Goal: Task Accomplishment & Management: Manage account settings

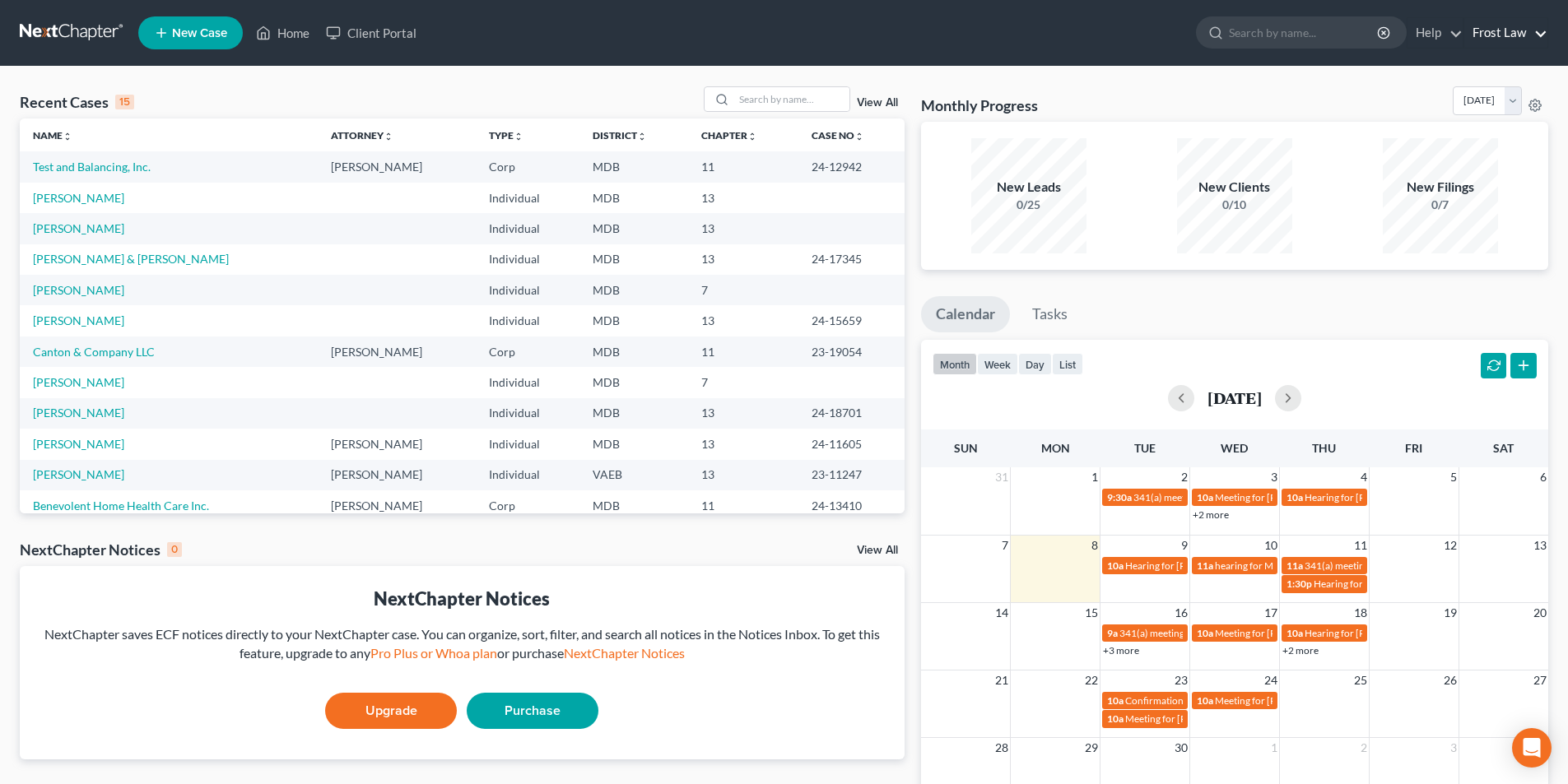
click at [1494, 21] on link "Frost Law" at bounding box center [1506, 32] width 83 height 30
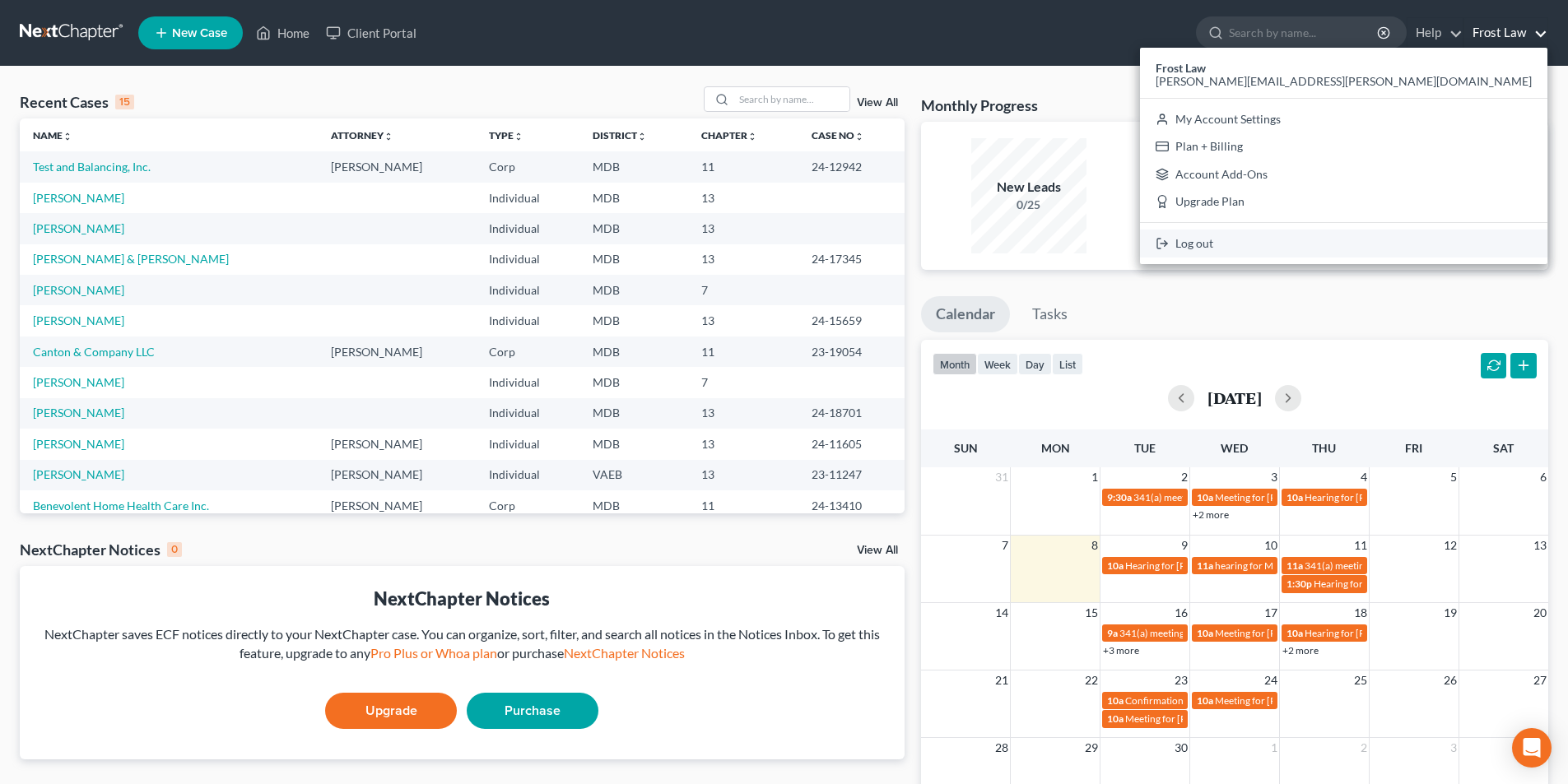
click at [1407, 239] on link "Log out" at bounding box center [1344, 244] width 408 height 28
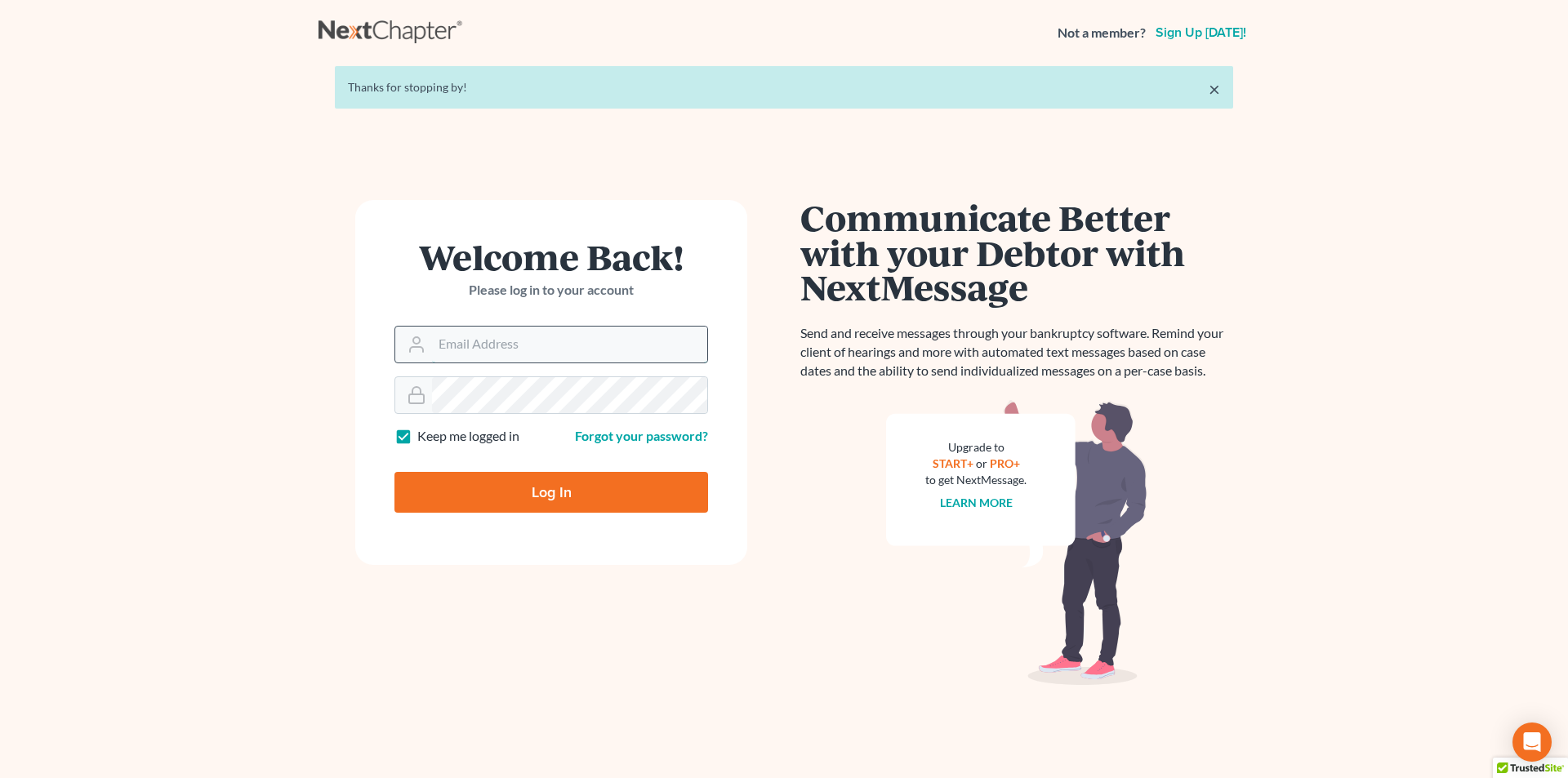
click at [513, 343] on input "Email Address" at bounding box center [569, 345] width 275 height 36
type input "daniel.staeven@askfrost.com"
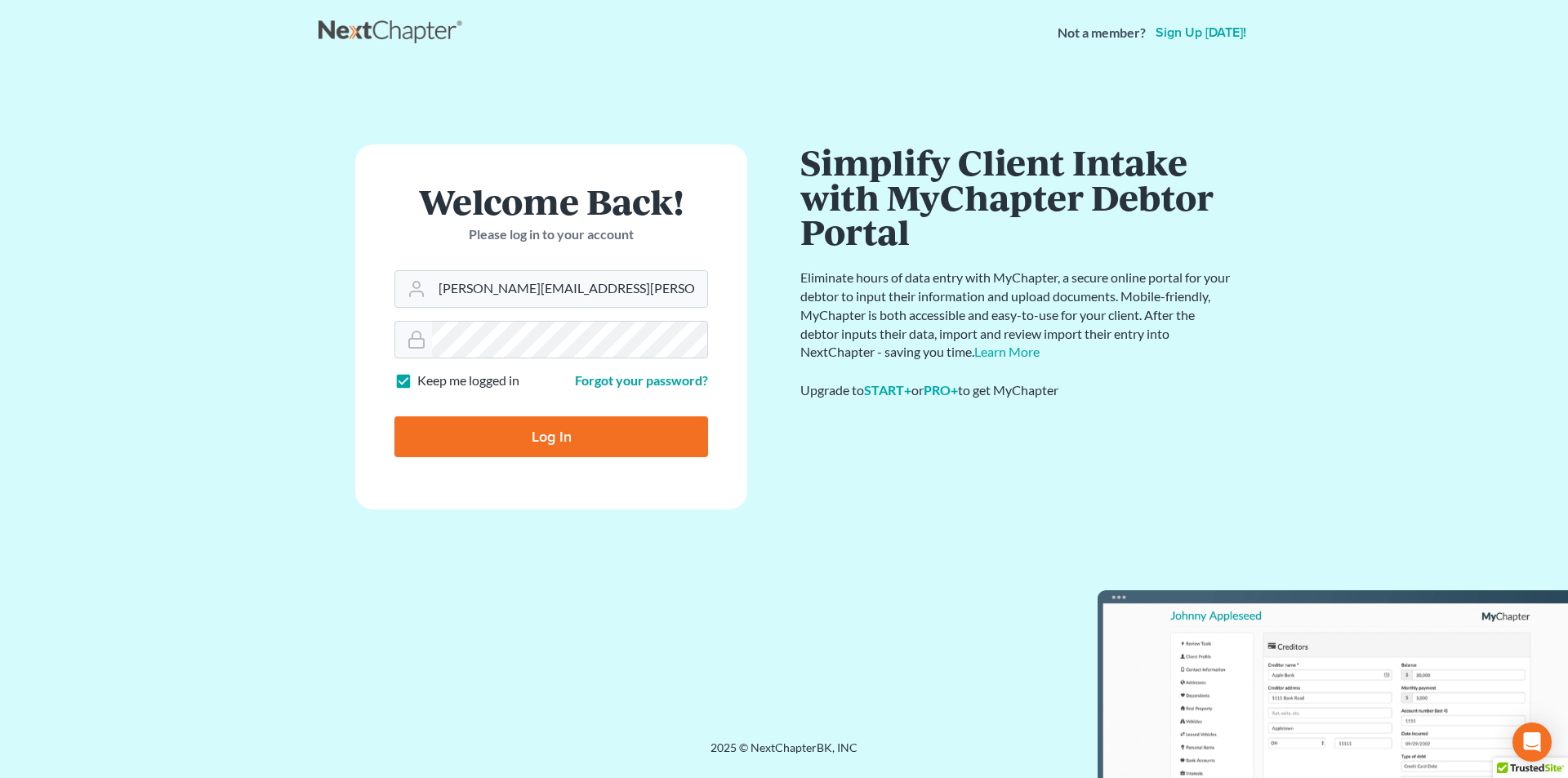
click at [555, 434] on input "Log In" at bounding box center [551, 437] width 313 height 41
type input "Thinking..."
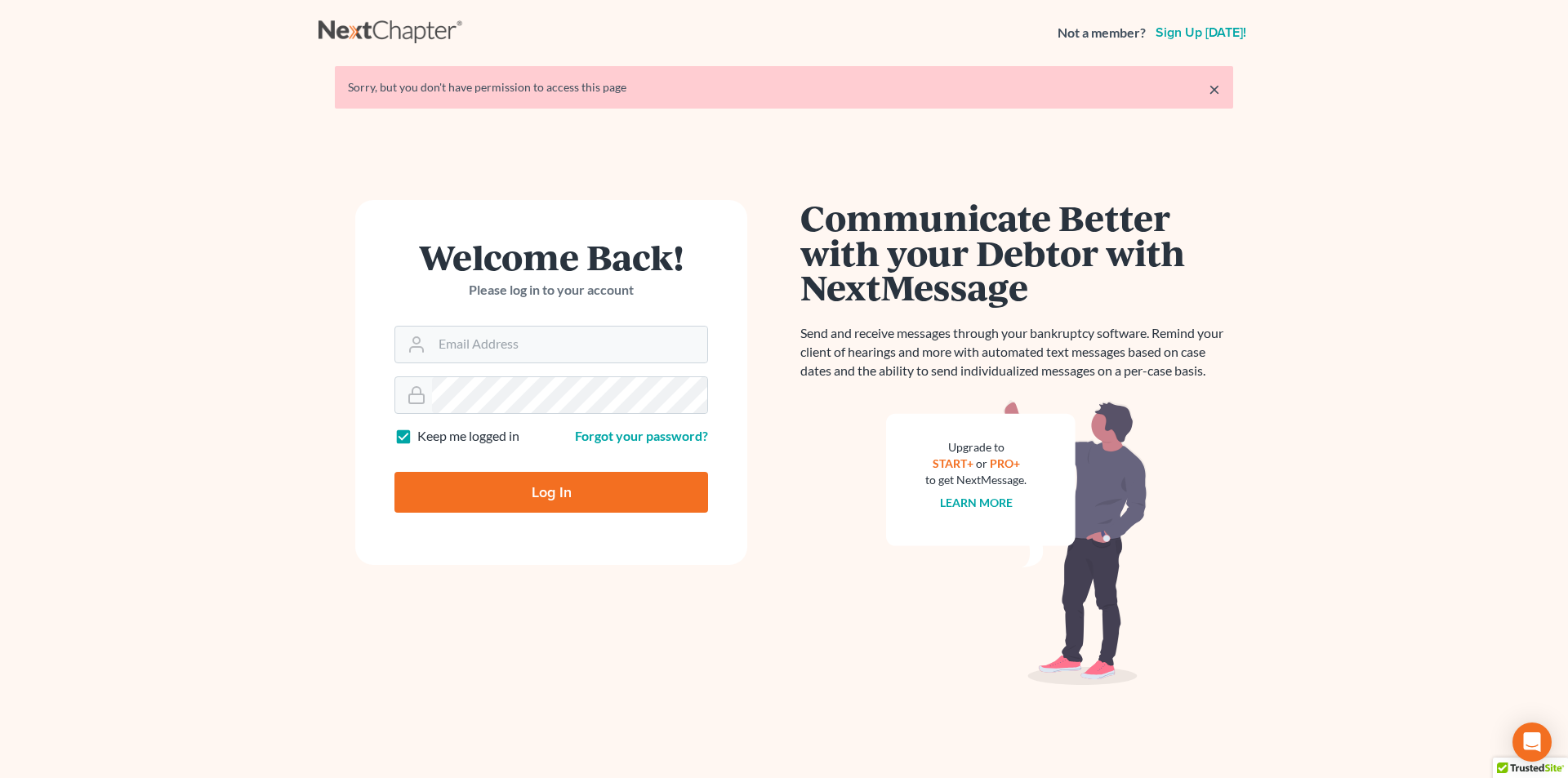
click at [417, 440] on label "Keep me logged in" at bounding box center [468, 436] width 102 height 19
click at [423, 438] on input "Keep me logged in" at bounding box center [429, 432] width 11 height 11
checkbox input "false"
click at [430, 343] on div at bounding box center [413, 345] width 37 height 36
click at [507, 338] on input "Email Address" at bounding box center [569, 345] width 275 height 36
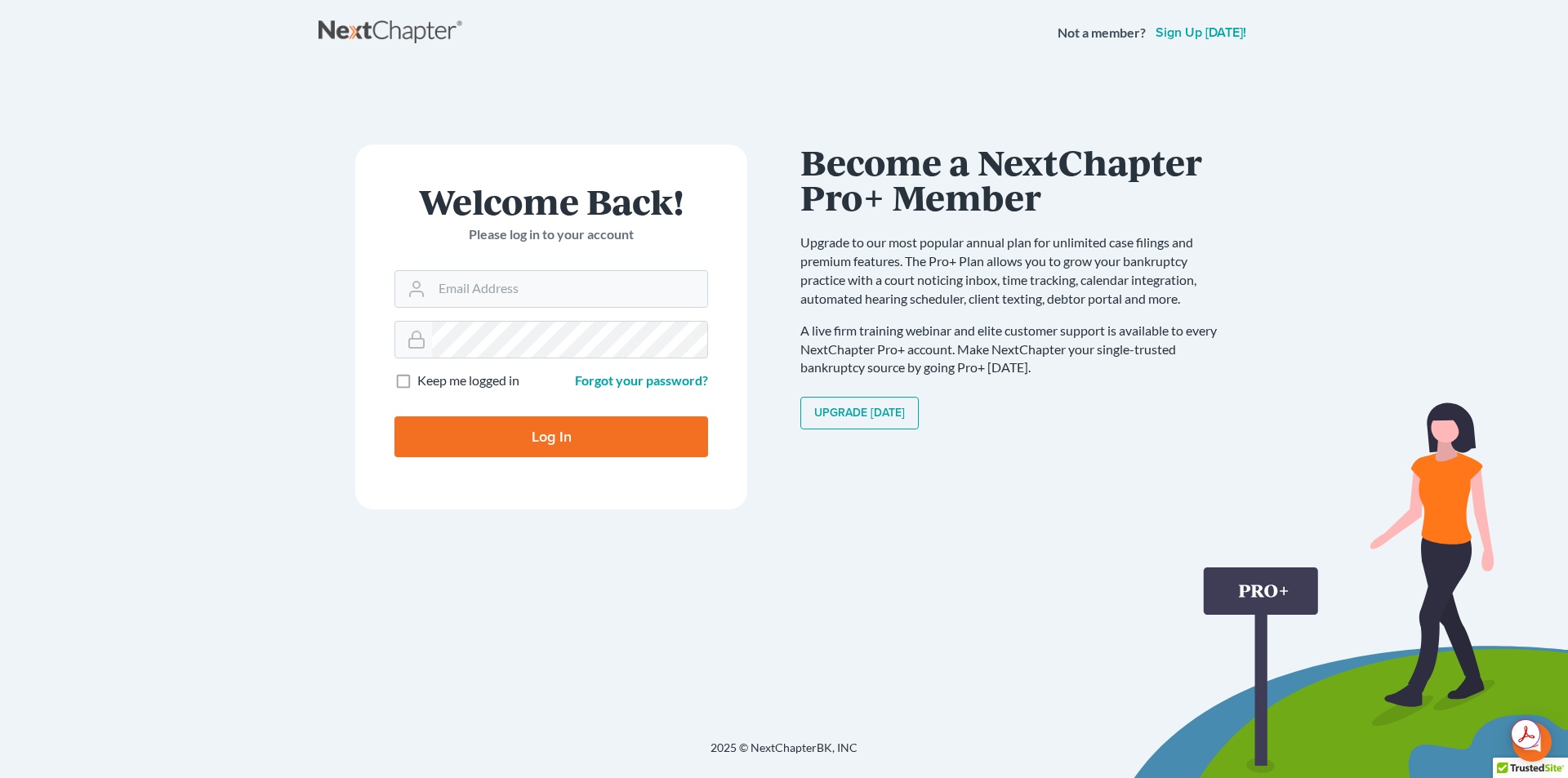
click at [944, 596] on div "Communicate Better with your Debtor with NextMessage Send and receive messages …" at bounding box center [1017, 396] width 433 height 504
click at [620, 384] on link "Forgot your password?" at bounding box center [641, 380] width 133 height 15
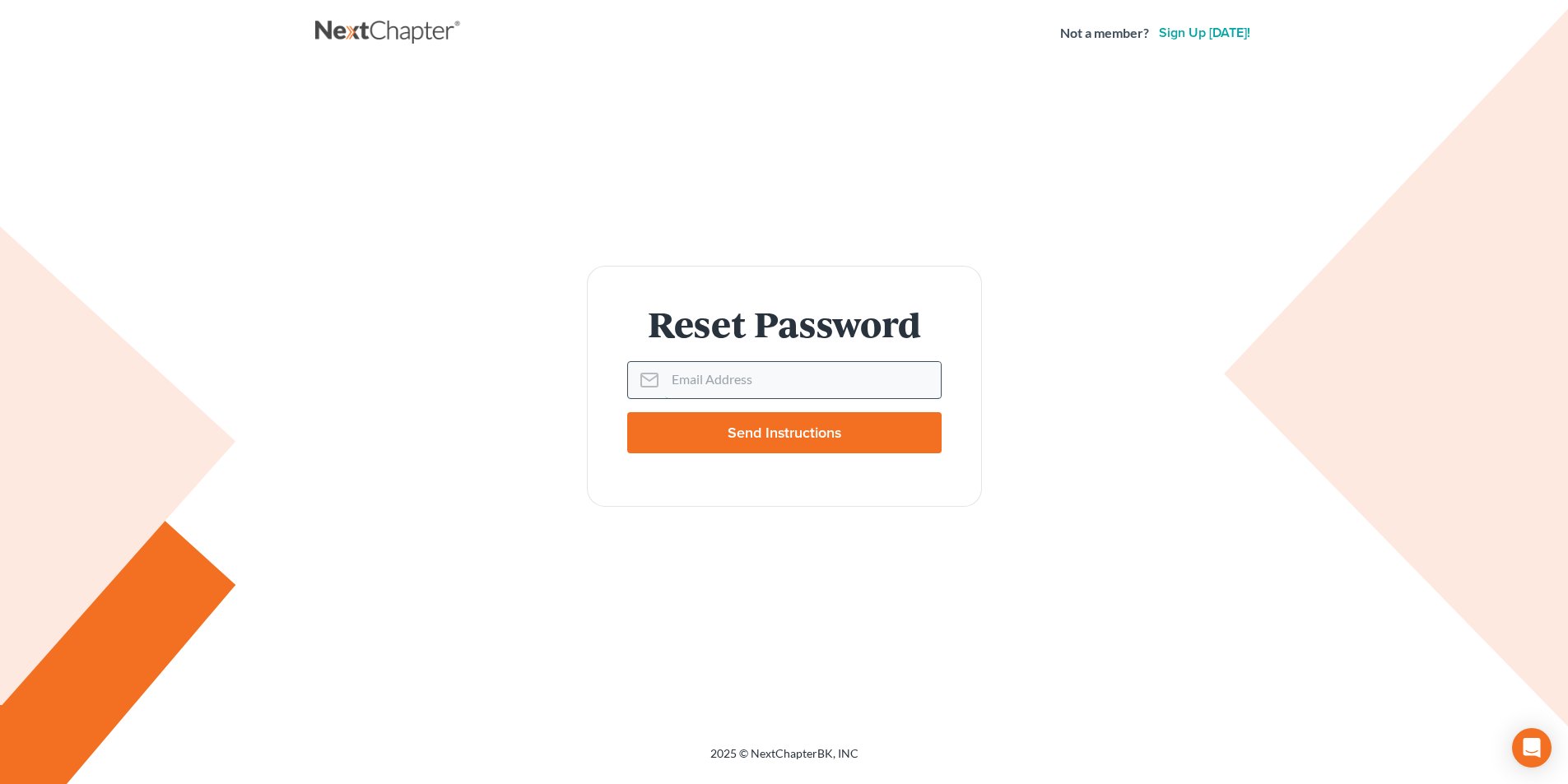
click at [676, 379] on input "Email Address" at bounding box center [803, 380] width 276 height 36
type input "[PERSON_NAME][EMAIL_ADDRESS][PERSON_NAME][DOMAIN_NAME]"
click at [719, 432] on input "Send Instructions" at bounding box center [784, 433] width 315 height 42
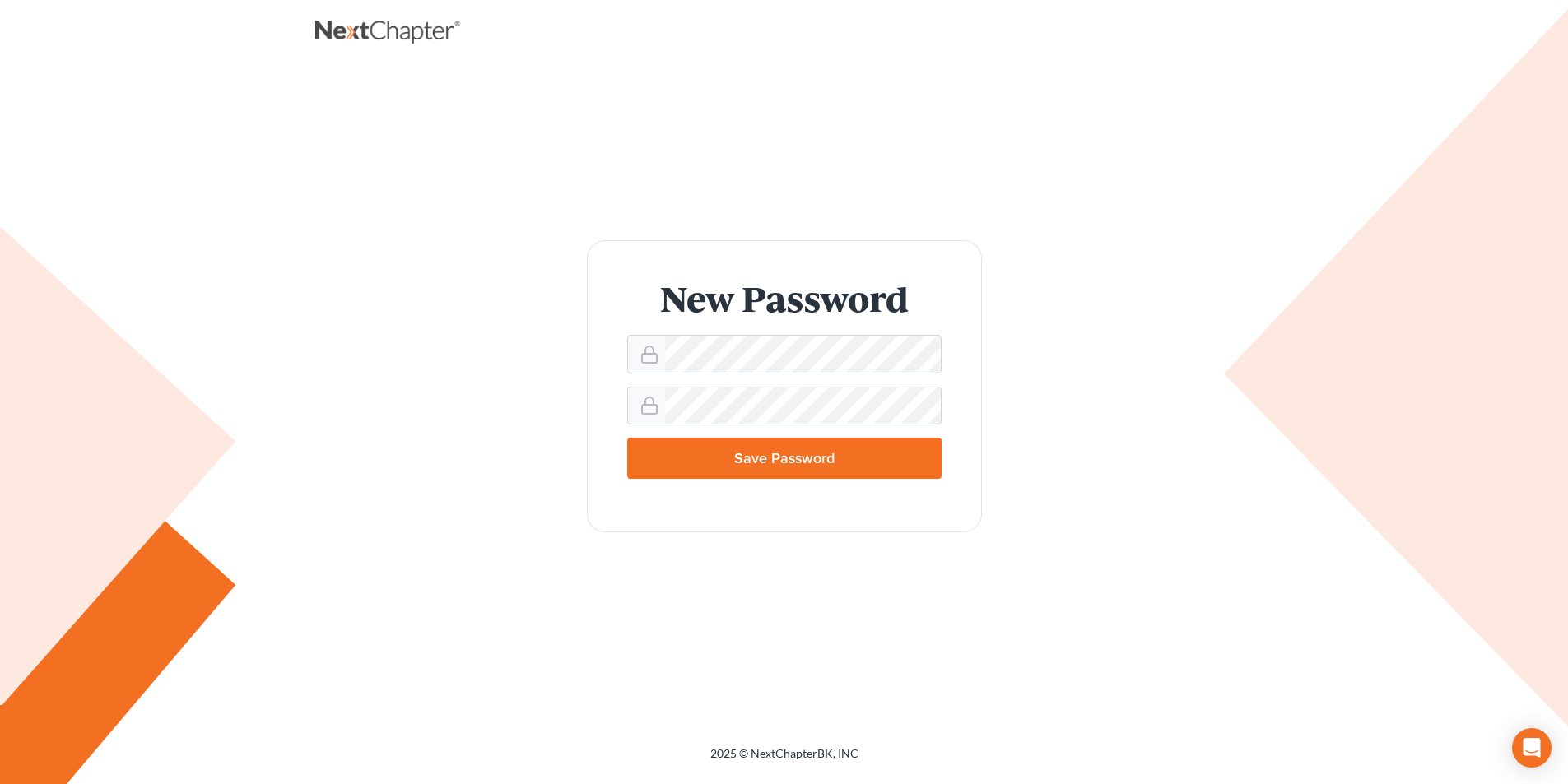
click at [775, 462] on input "Save Password" at bounding box center [784, 458] width 315 height 42
type input "Thinking..."
